Goal: Task Accomplishment & Management: Manage account settings

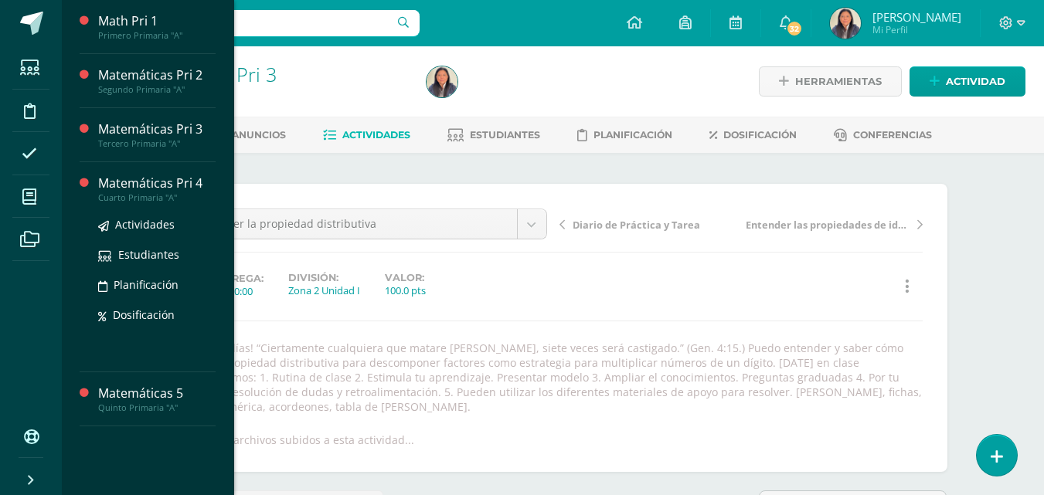
scroll to position [259, 0]
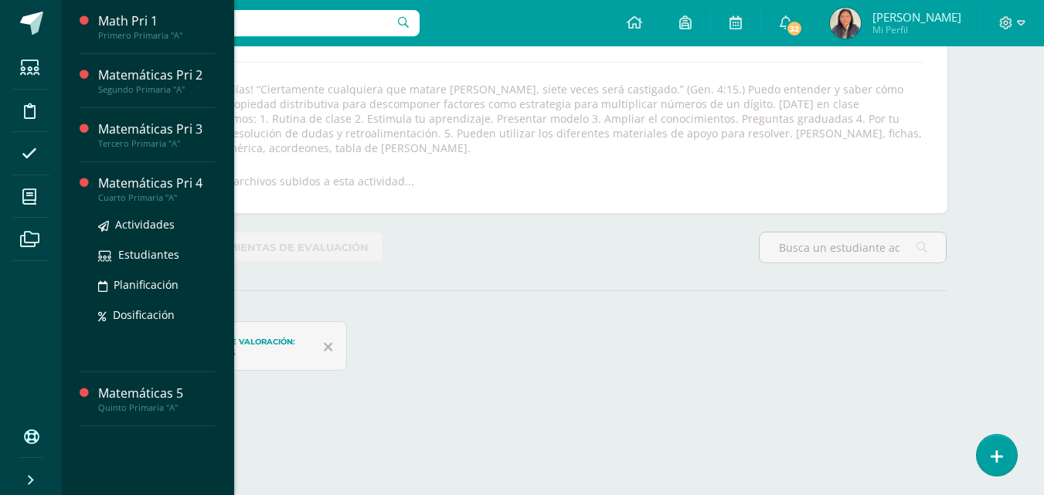
click at [143, 239] on ul "Actividades Estudiantes Planificación Dosificación" at bounding box center [156, 269] width 117 height 108
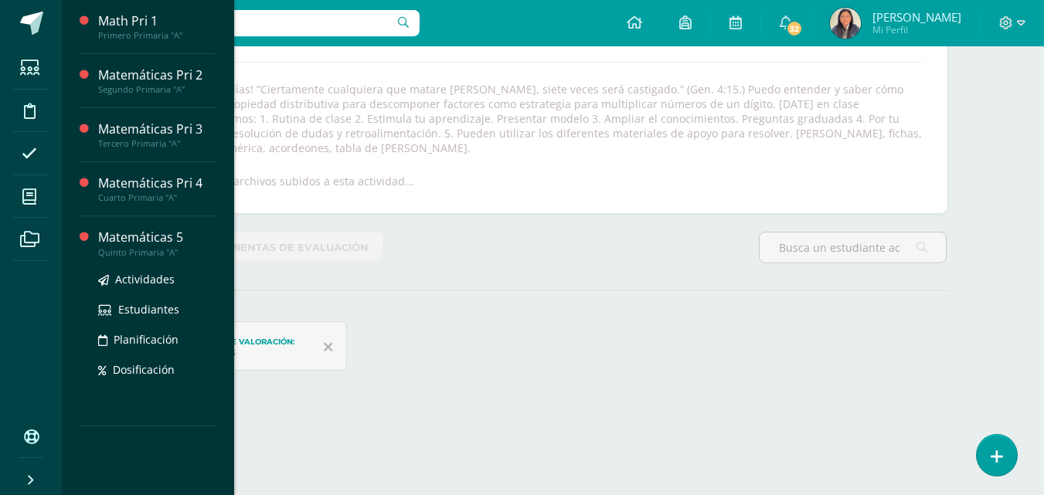
click at [158, 230] on div "Matemáticas 5" at bounding box center [156, 238] width 117 height 18
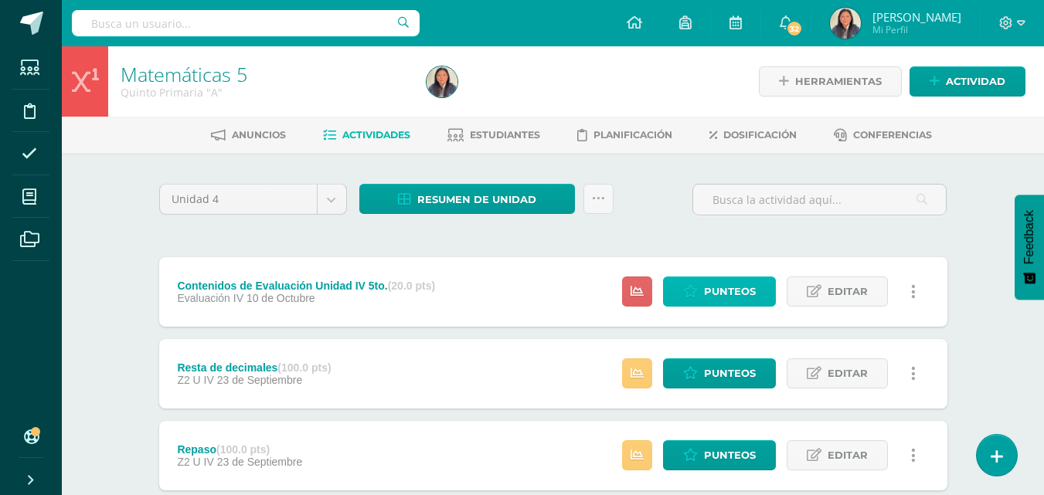
click at [714, 294] on span "Punteos" at bounding box center [730, 291] width 52 height 29
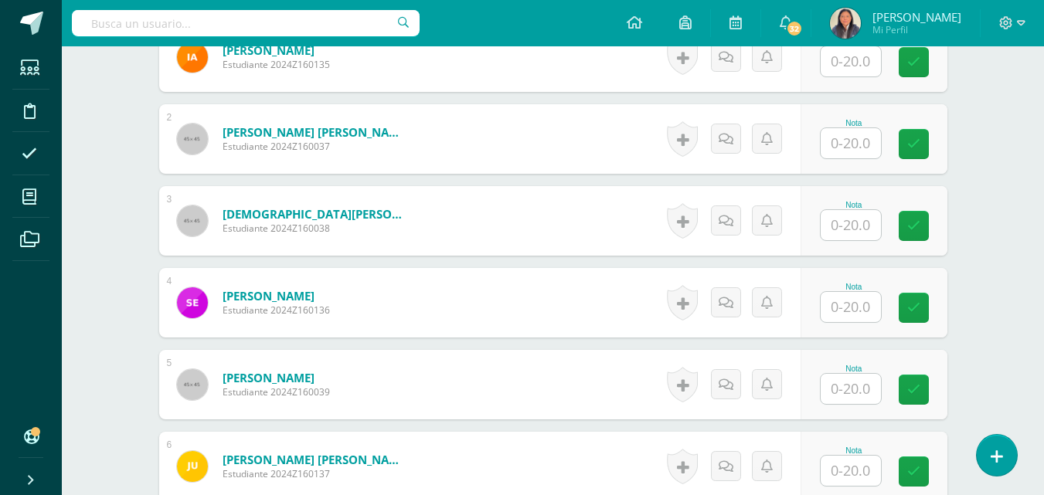
scroll to position [610, 0]
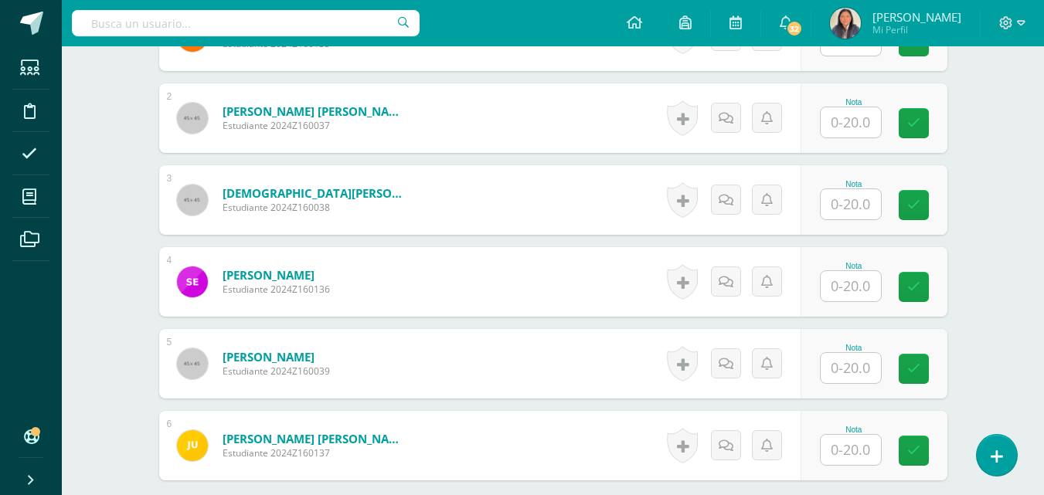
click at [856, 209] on input "text" at bounding box center [850, 204] width 60 height 30
type input "18"
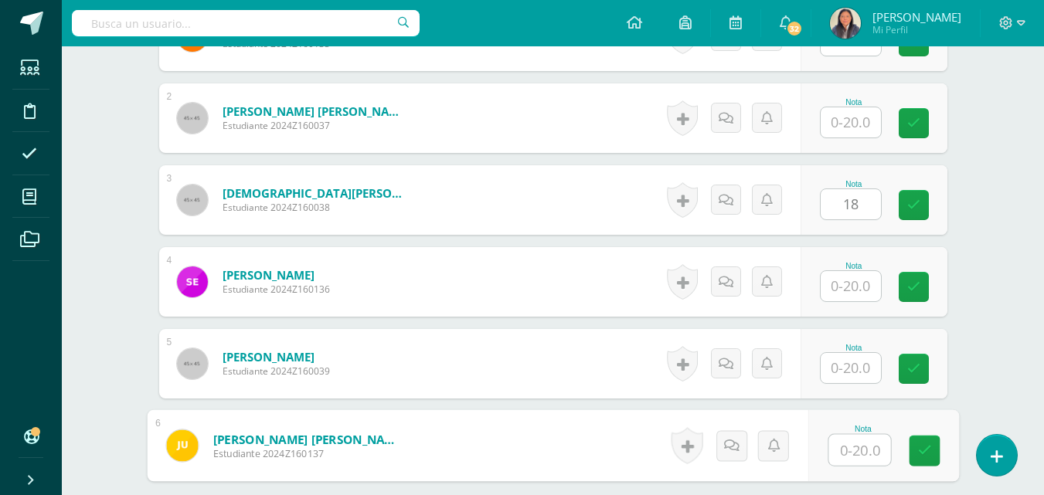
click at [864, 453] on input "text" at bounding box center [859, 450] width 62 height 31
type input "13"
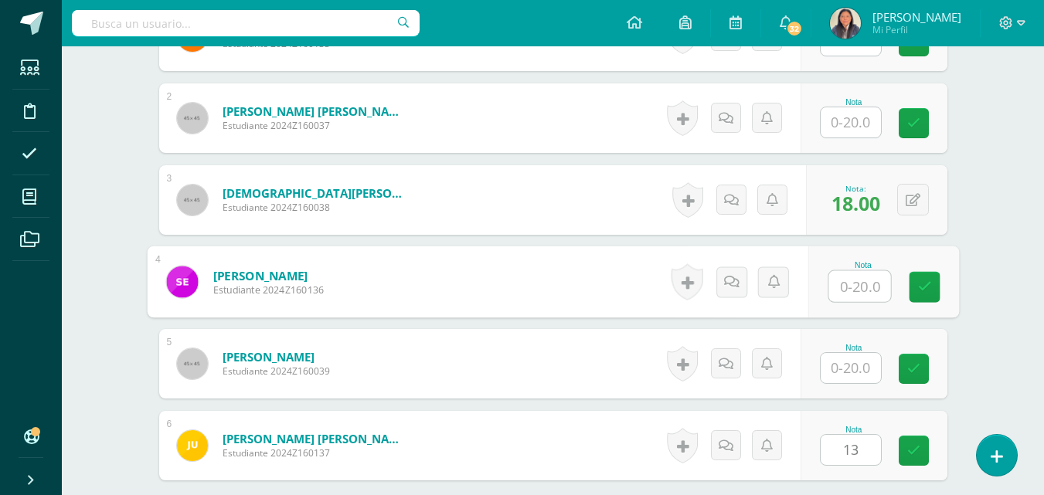
click at [849, 290] on input "text" at bounding box center [859, 286] width 62 height 31
type input "11"
click at [852, 371] on input "text" at bounding box center [850, 368] width 60 height 30
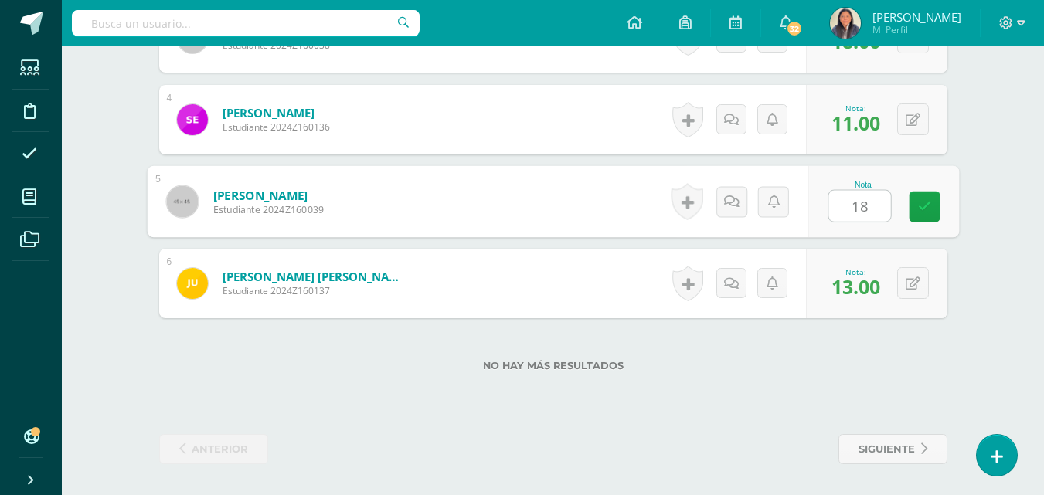
scroll to position [0, 0]
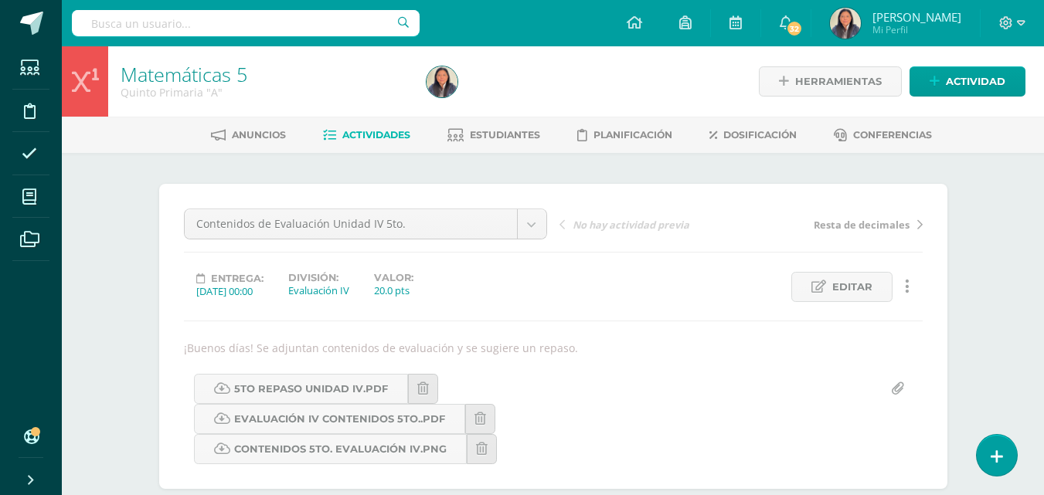
type input "18"
click at [373, 137] on span "Actividades" at bounding box center [376, 135] width 68 height 12
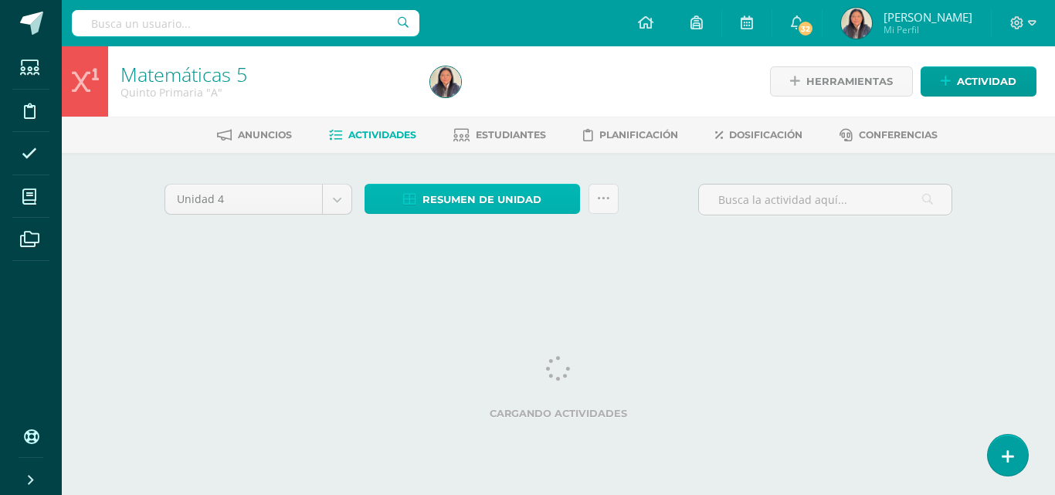
click at [461, 201] on span "Resumen de unidad" at bounding box center [481, 199] width 119 height 29
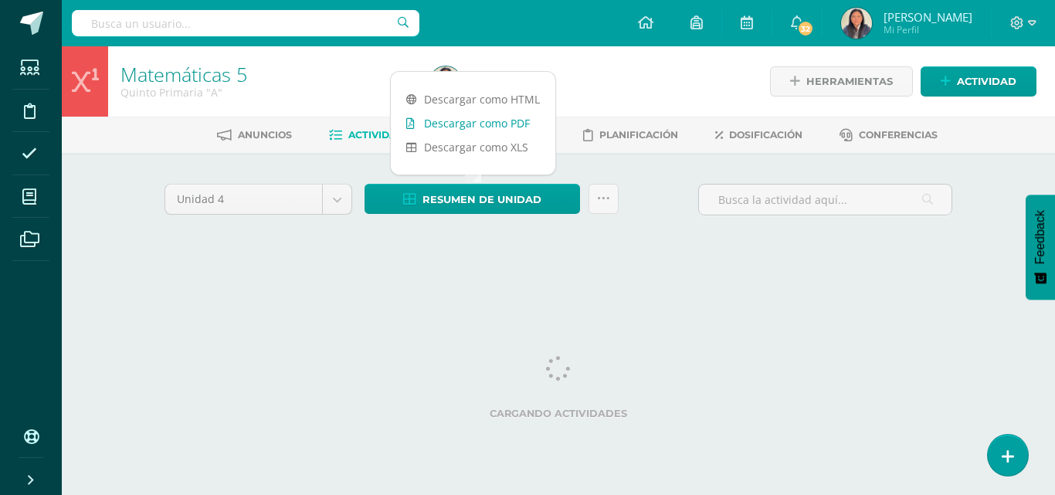
click at [464, 120] on link "Descargar como PDF" at bounding box center [473, 123] width 165 height 24
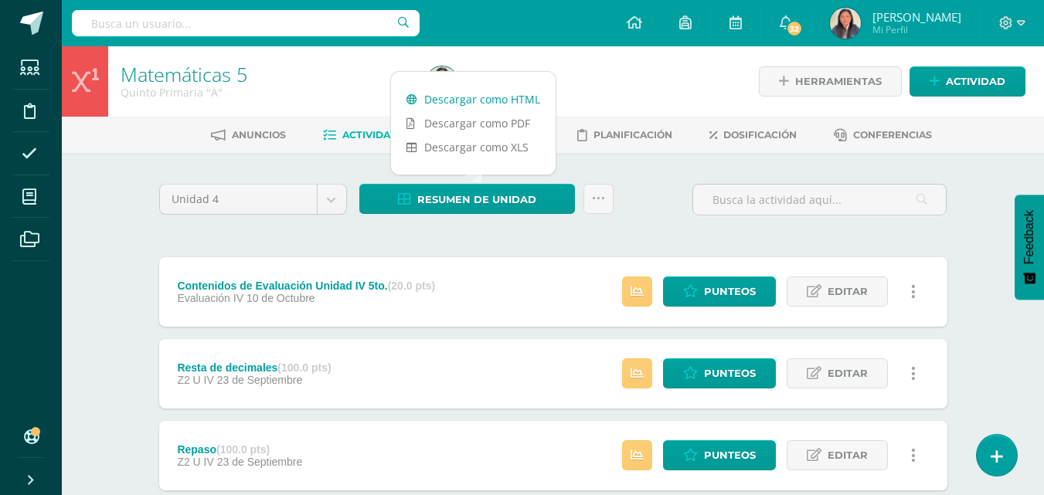
click at [473, 99] on link "Descargar como HTML" at bounding box center [473, 99] width 165 height 24
click at [971, 81] on span "Actividad" at bounding box center [974, 81] width 59 height 29
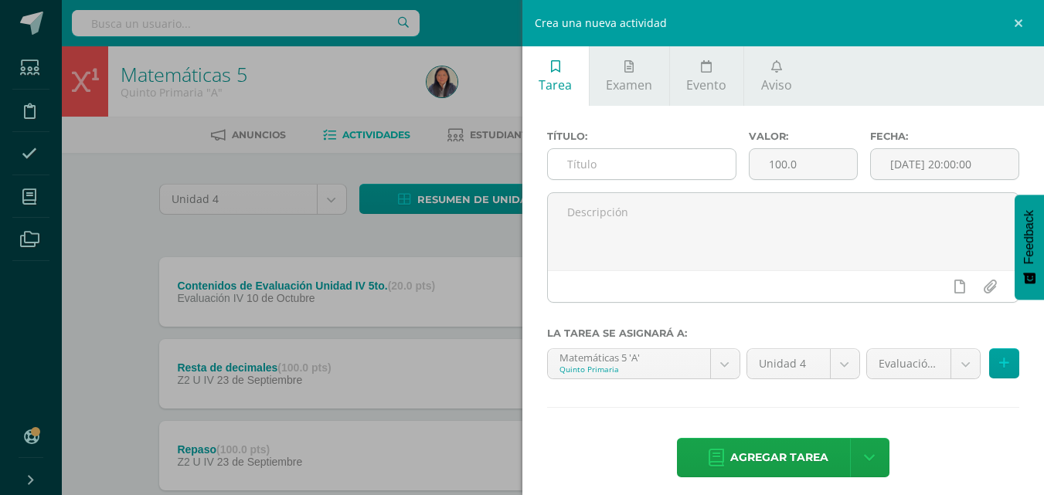
click at [670, 163] on input "text" at bounding box center [642, 164] width 188 height 30
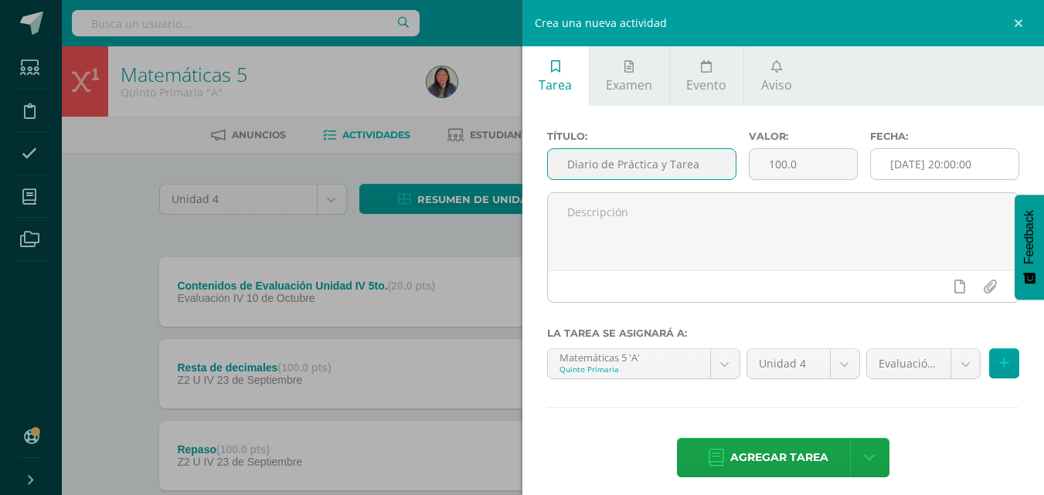
type input "Diario de Práctica y Tarea"
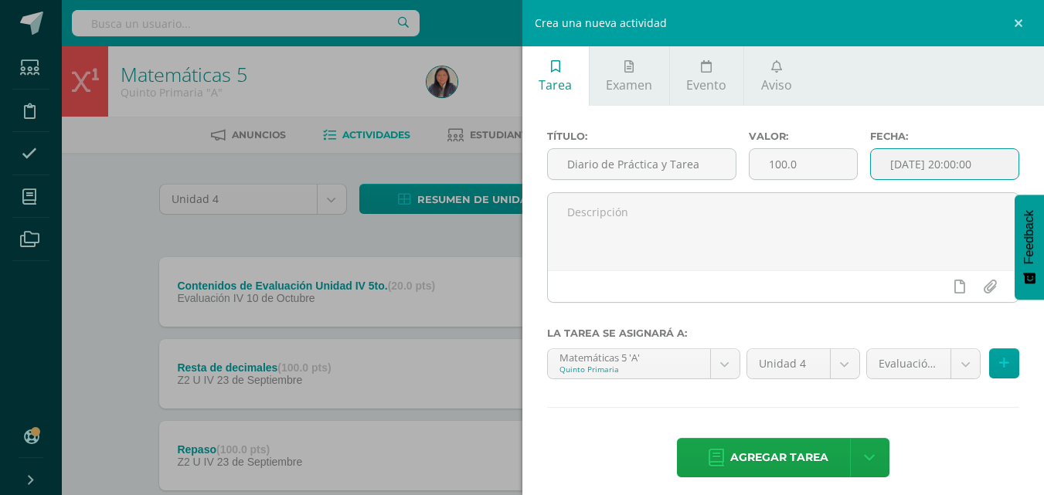
click at [928, 171] on input "[DATE] 20:00:00" at bounding box center [944, 164] width 148 height 30
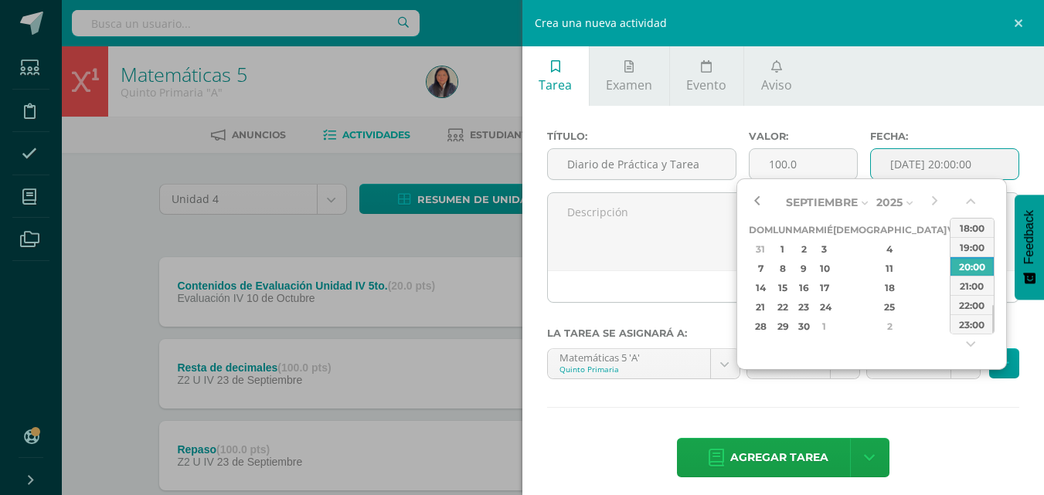
click at [755, 209] on button "button" at bounding box center [755, 202] width 15 height 23
click at [790, 330] on div "29" at bounding box center [782, 326] width 16 height 18
type input "2025-09-29 20:00"
click at [790, 327] on div "29" at bounding box center [782, 326] width 16 height 18
click at [928, 436] on div "Título: Diario de Práctica y Tarea Valor: 100.0 Fecha: 2025-09-29 20:00 La tare…" at bounding box center [783, 305] width 522 height 399
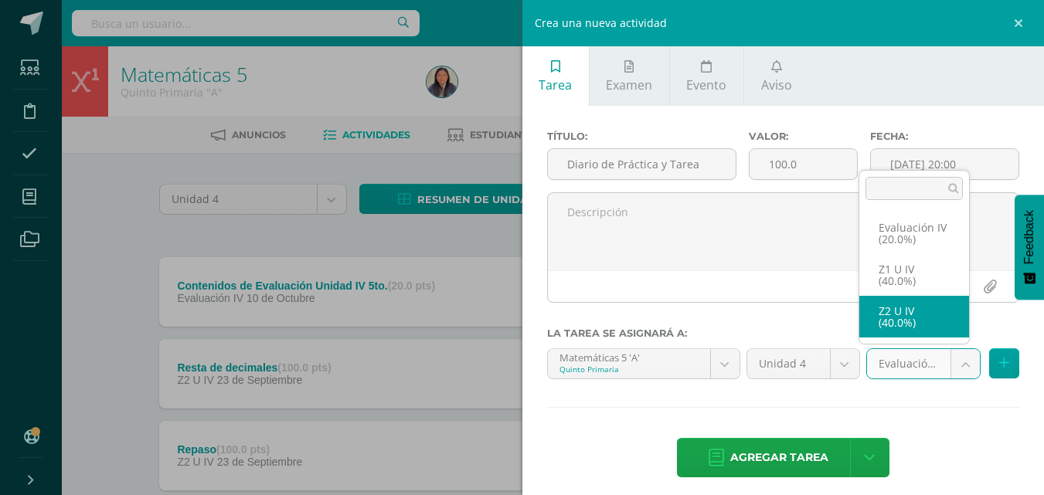
select select "30222"
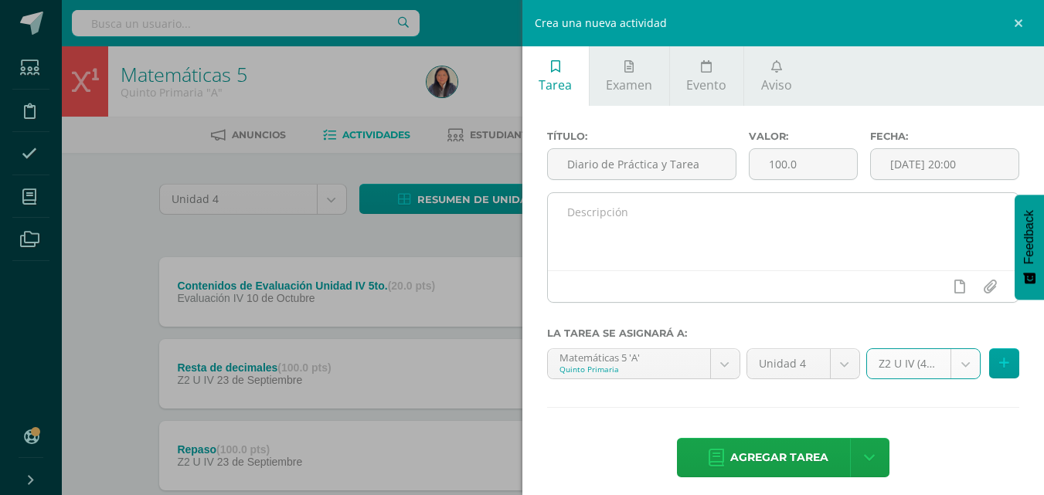
click at [752, 212] on textarea at bounding box center [783, 231] width 471 height 77
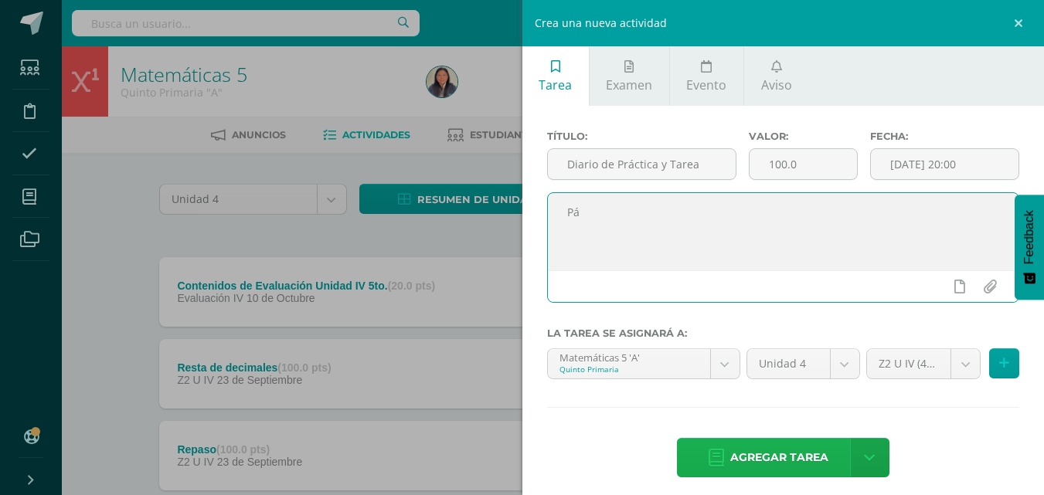
type textarea "P"
type textarea "Hojas de trabajo de repaso."
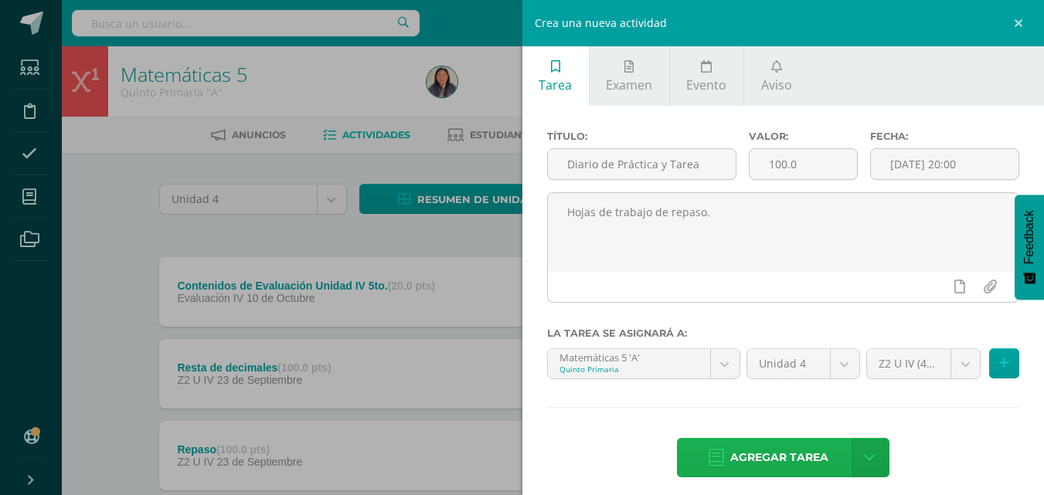
click at [795, 463] on span "Agregar tarea" at bounding box center [779, 458] width 98 height 38
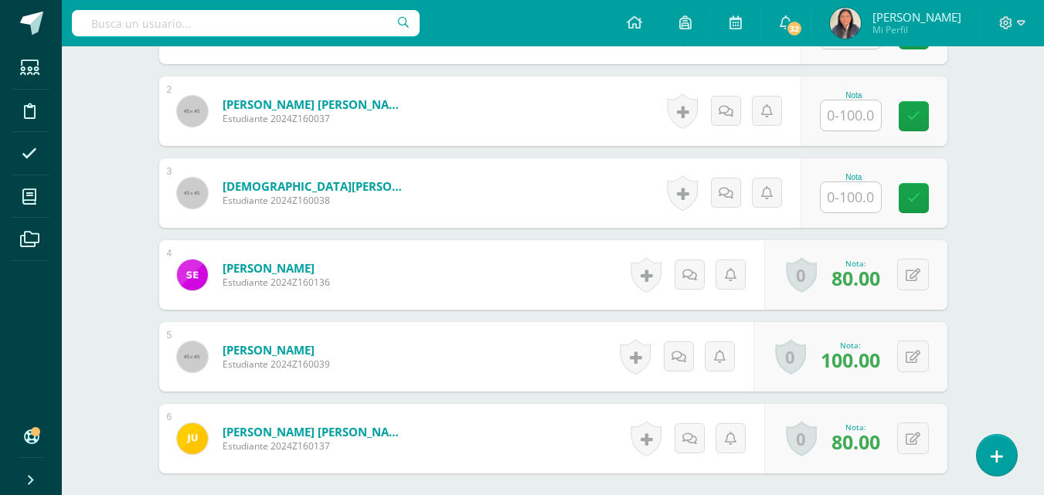
scroll to position [565, 0]
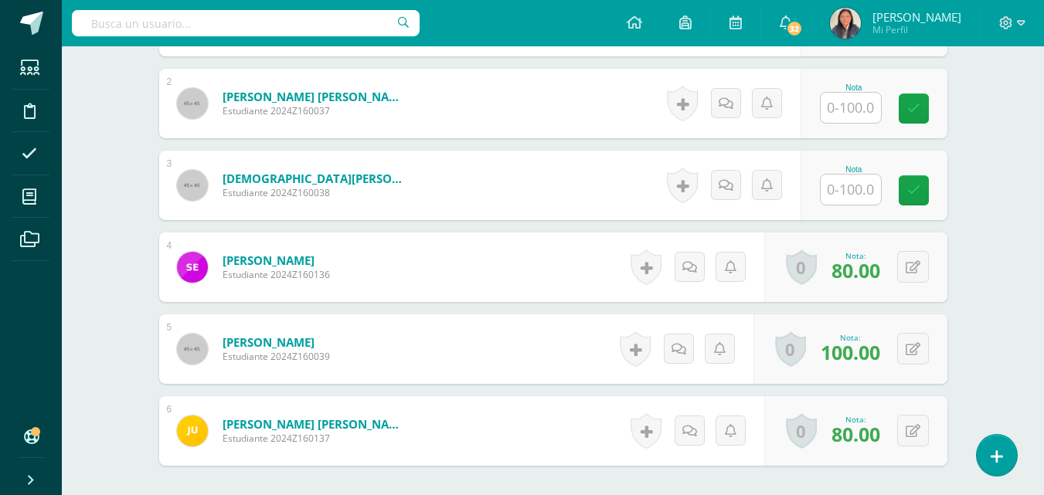
click at [852, 192] on input "text" at bounding box center [850, 190] width 60 height 30
type input "100"
click at [982, 190] on div "Matemáticas 5 Quinto Primaria "A" Herramientas Detalle de asistencias Actividad…" at bounding box center [553, 62] width 982 height 1161
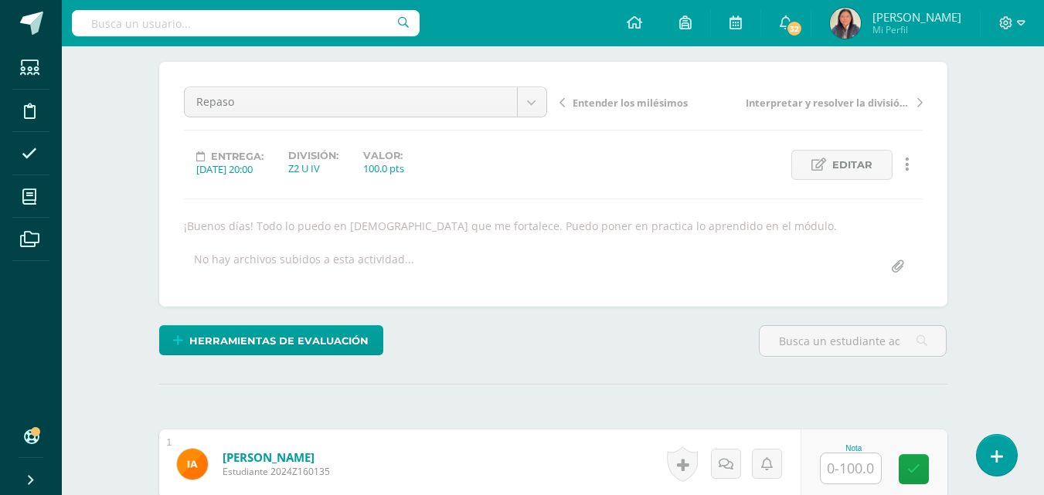
scroll to position [20, 0]
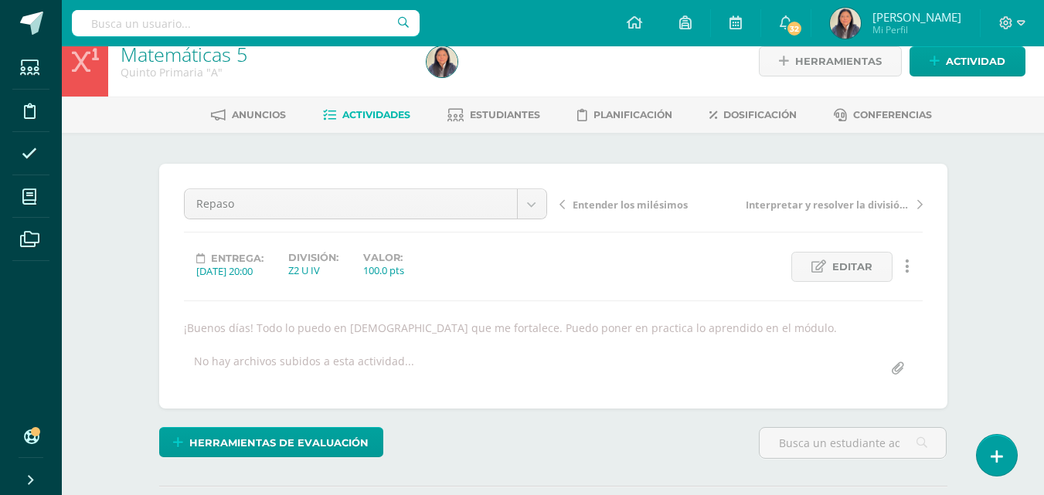
click at [363, 120] on span "Actividades" at bounding box center [376, 115] width 68 height 12
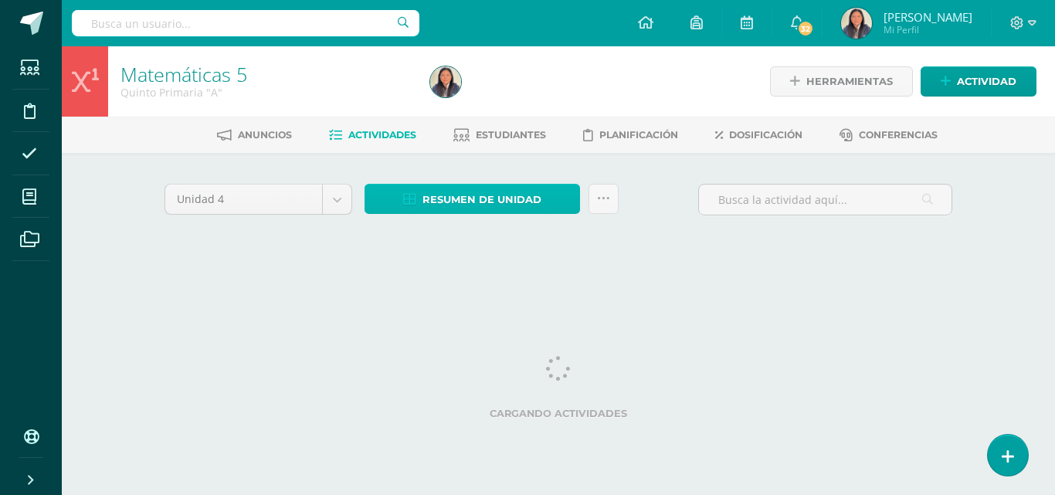
click at [499, 203] on span "Resumen de unidad" at bounding box center [481, 199] width 119 height 29
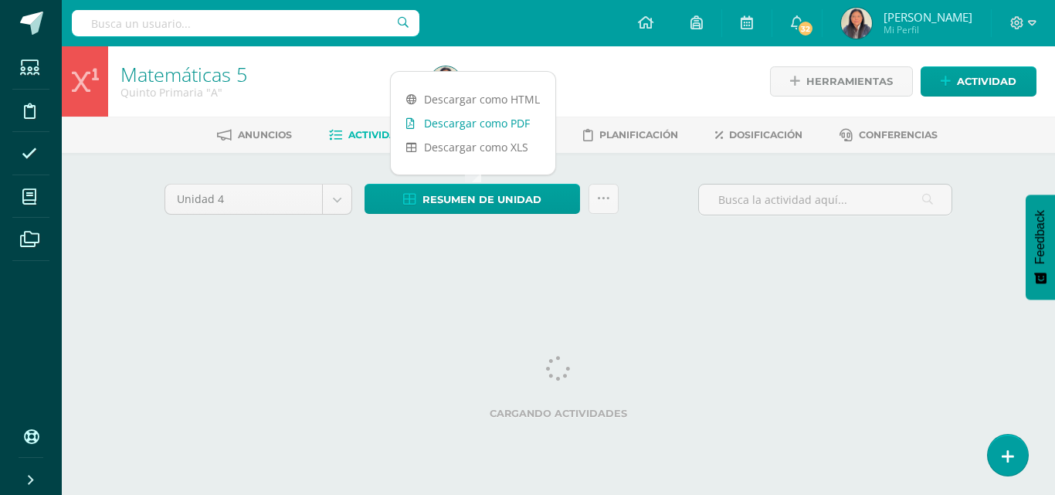
click at [494, 124] on link "Descargar como PDF" at bounding box center [473, 123] width 165 height 24
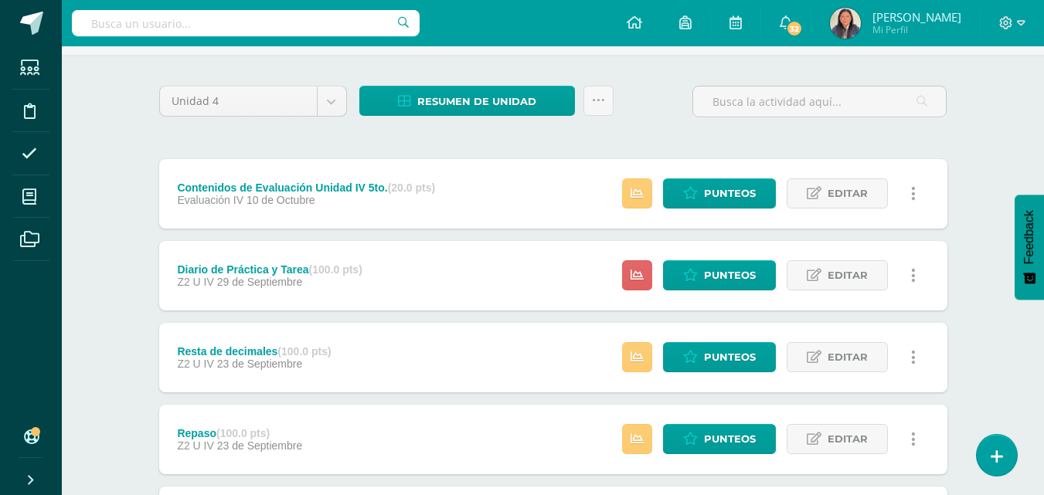
scroll to position [146, 0]
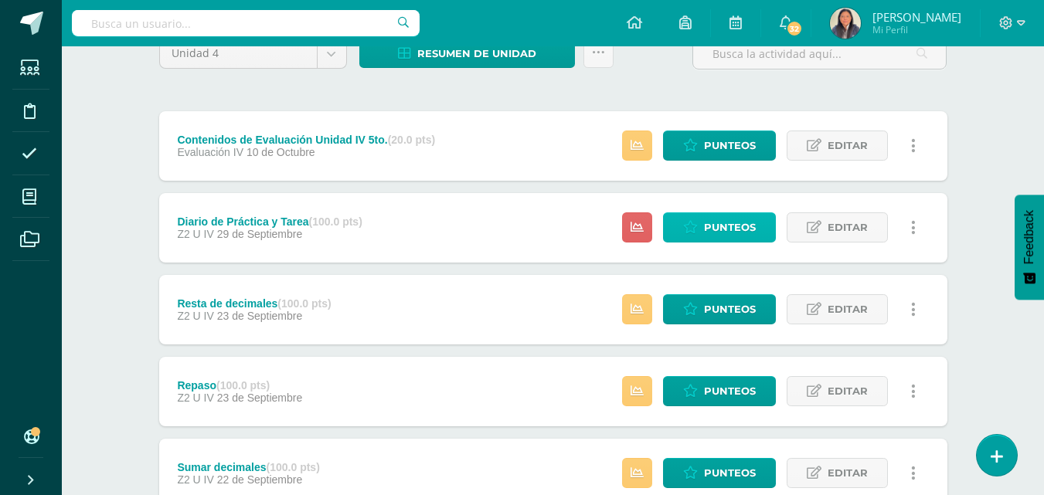
click at [722, 229] on span "Punteos" at bounding box center [730, 227] width 52 height 29
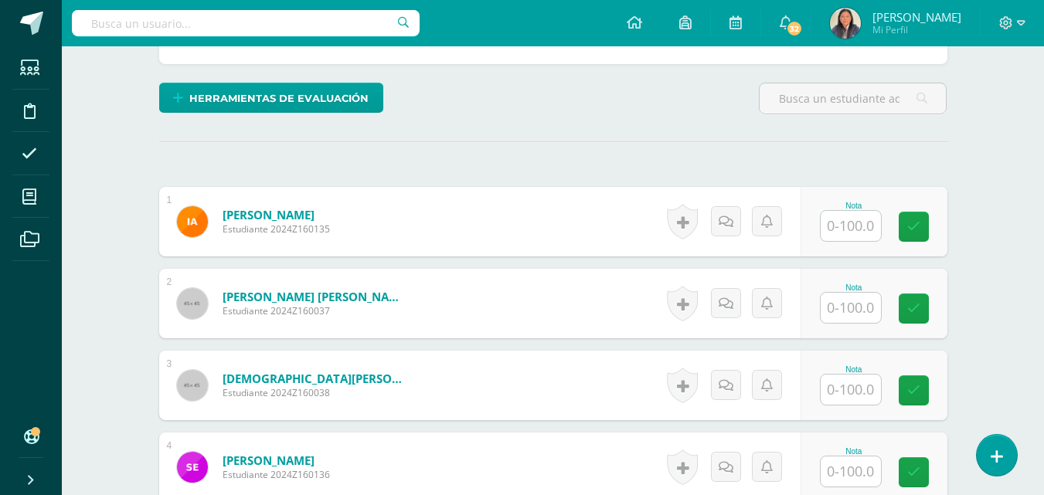
scroll to position [411, 0]
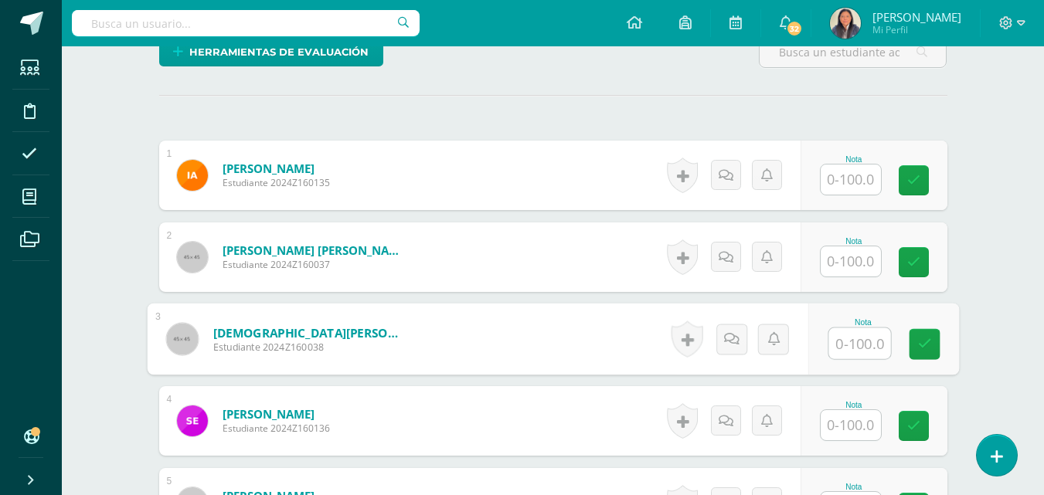
click at [857, 338] on input "text" at bounding box center [859, 343] width 62 height 31
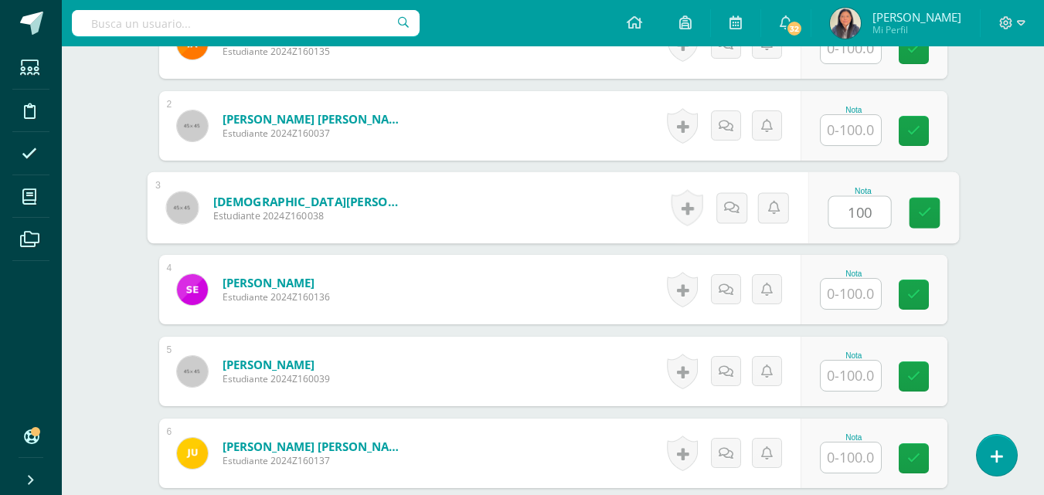
scroll to position [546, 0]
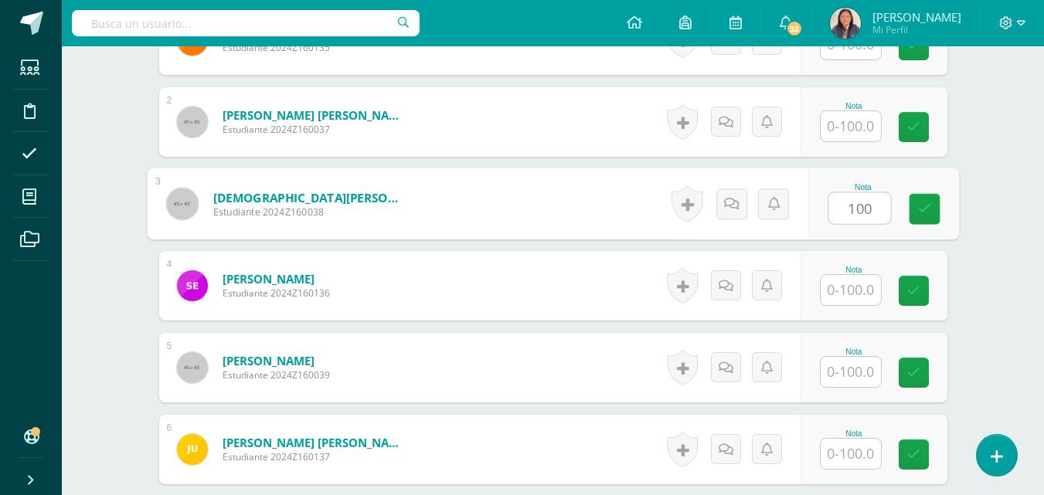
type input "100"
click at [865, 295] on input "text" at bounding box center [850, 290] width 60 height 30
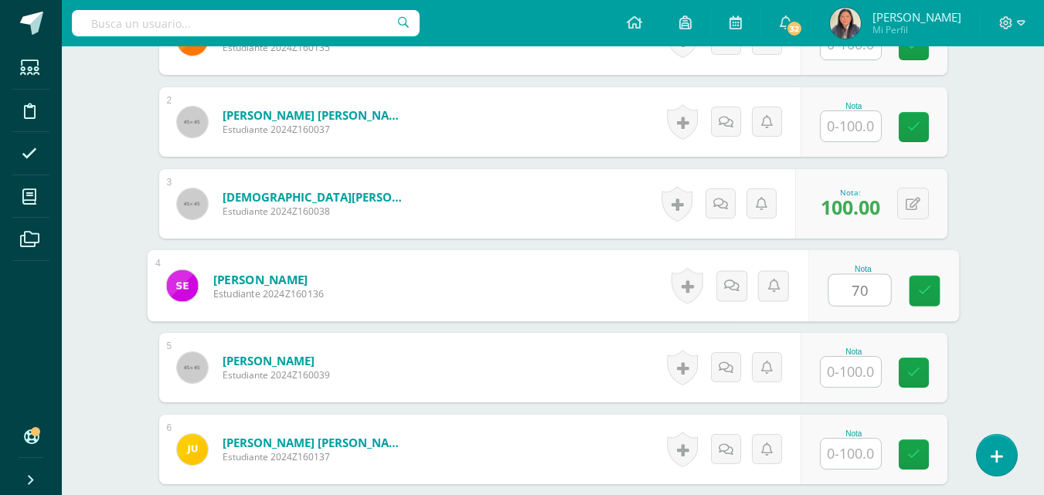
type input "70"
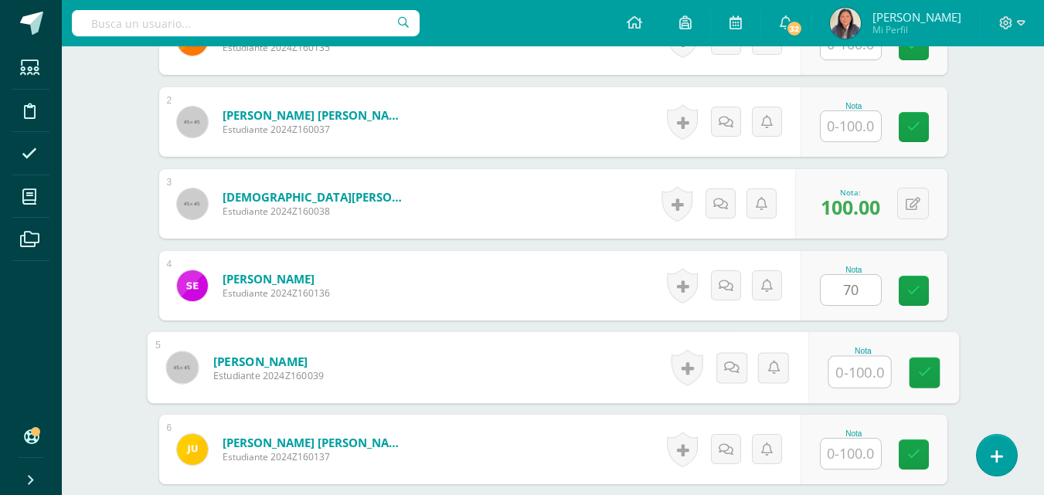
click at [857, 372] on input "text" at bounding box center [859, 372] width 62 height 31
type input "100"
click at [855, 452] on input "text" at bounding box center [850, 454] width 60 height 30
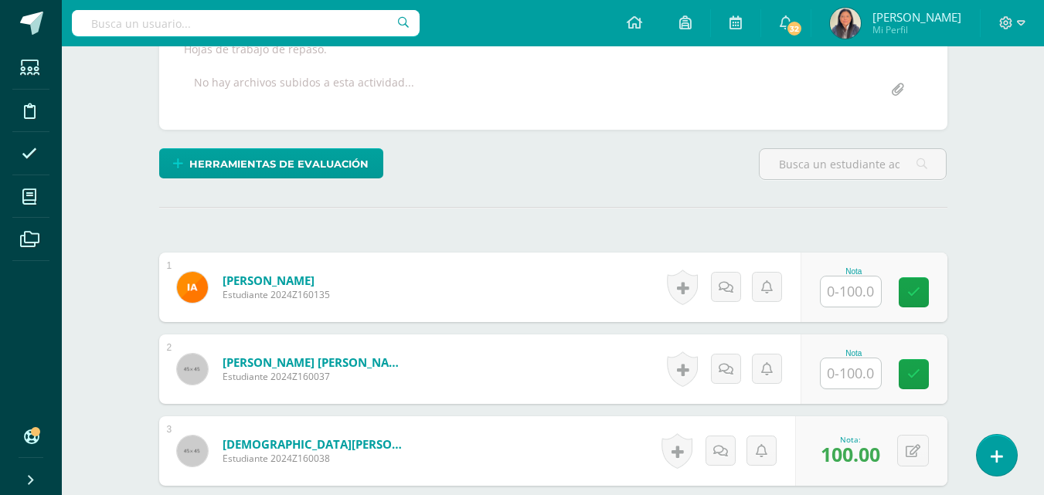
scroll to position [0, 0]
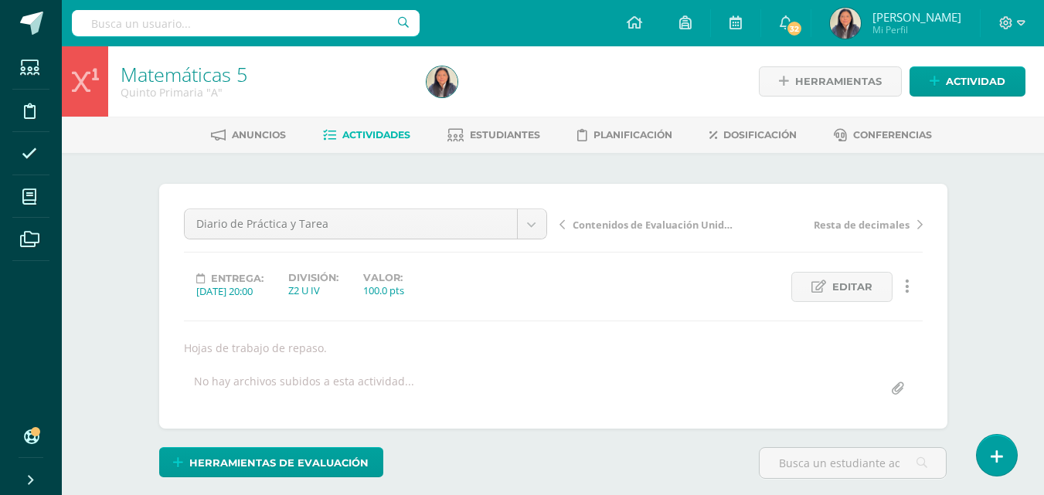
type input "80"
click at [395, 134] on span "Actividades" at bounding box center [376, 135] width 68 height 12
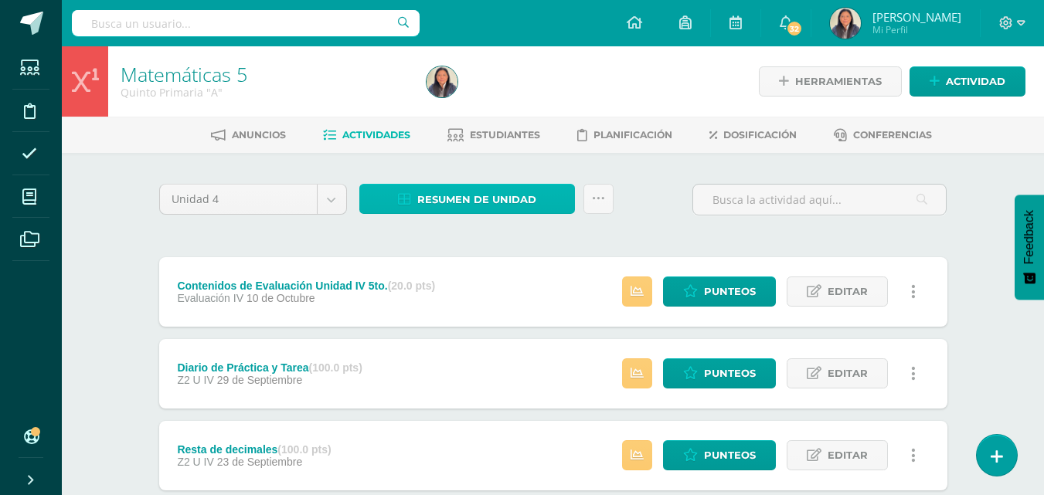
click at [456, 195] on span "Resumen de unidad" at bounding box center [476, 199] width 119 height 29
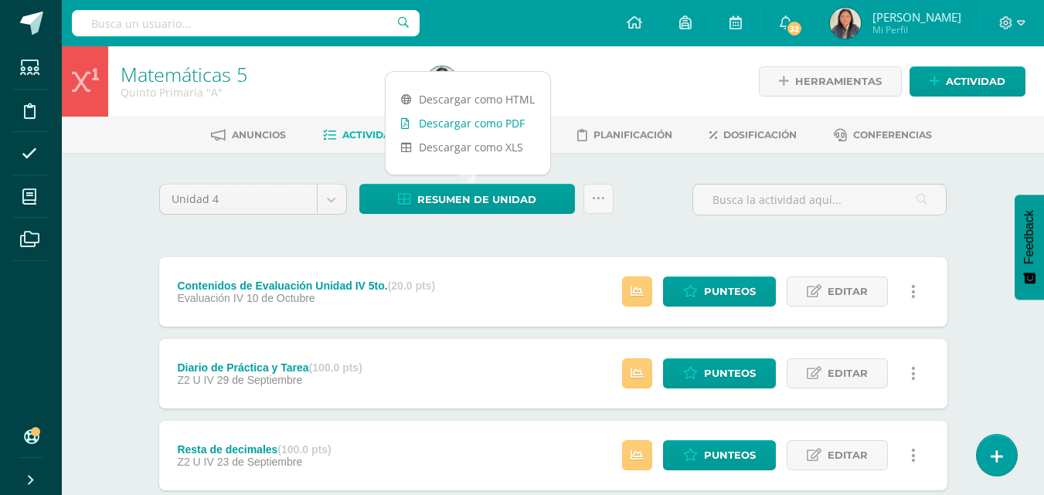
click at [470, 116] on link "Descargar como PDF" at bounding box center [467, 123] width 165 height 24
